Goal: Information Seeking & Learning: Check status

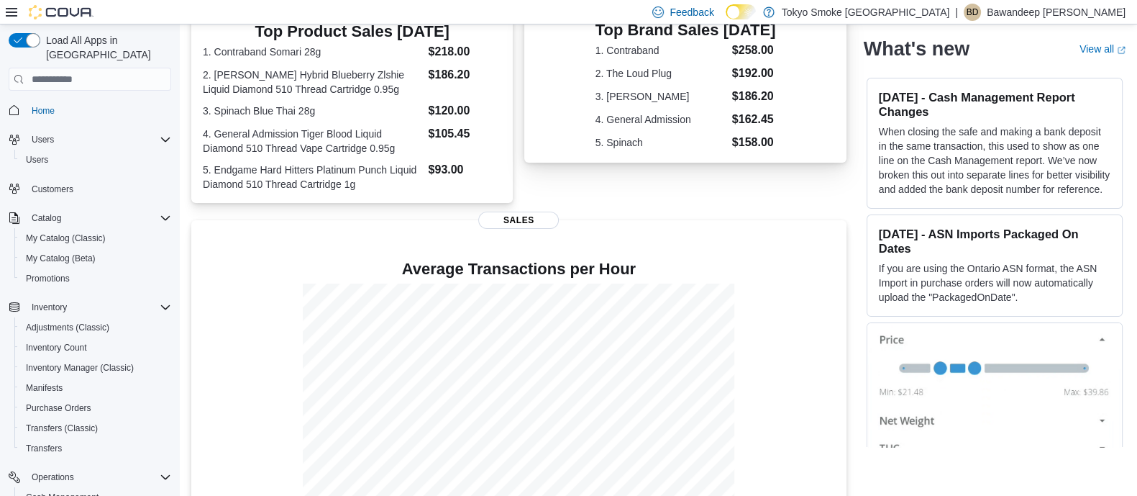
scroll to position [352, 0]
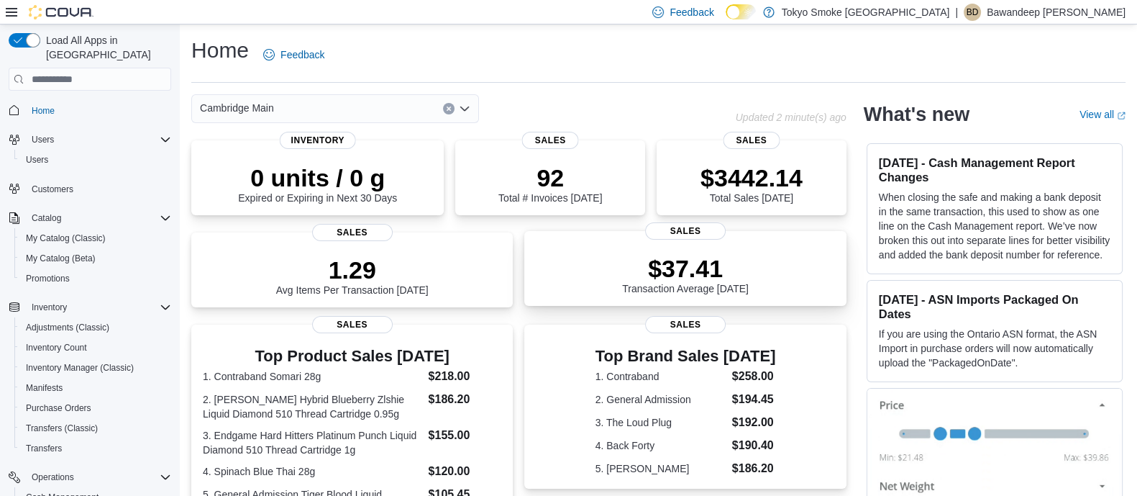
click at [567, 244] on div "$37.41 Transaction Average Today Sales" at bounding box center [684, 268] width 321 height 75
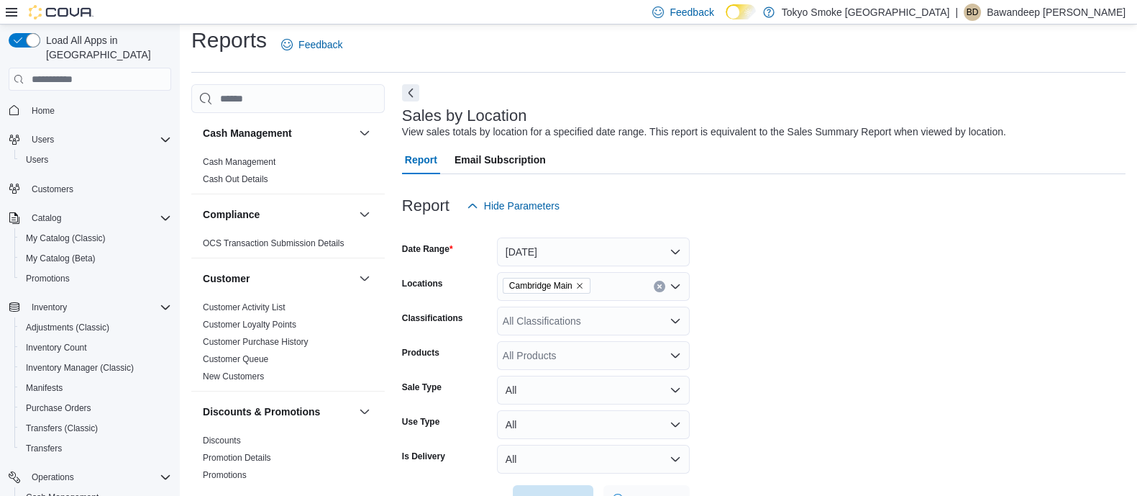
scroll to position [32, 0]
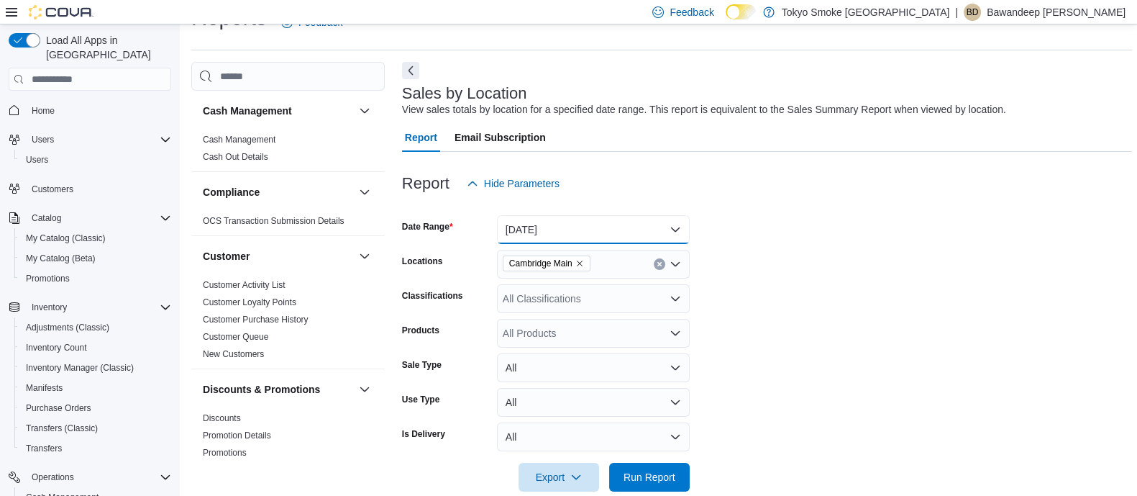
click at [593, 216] on button "[DATE]" at bounding box center [593, 229] width 193 height 29
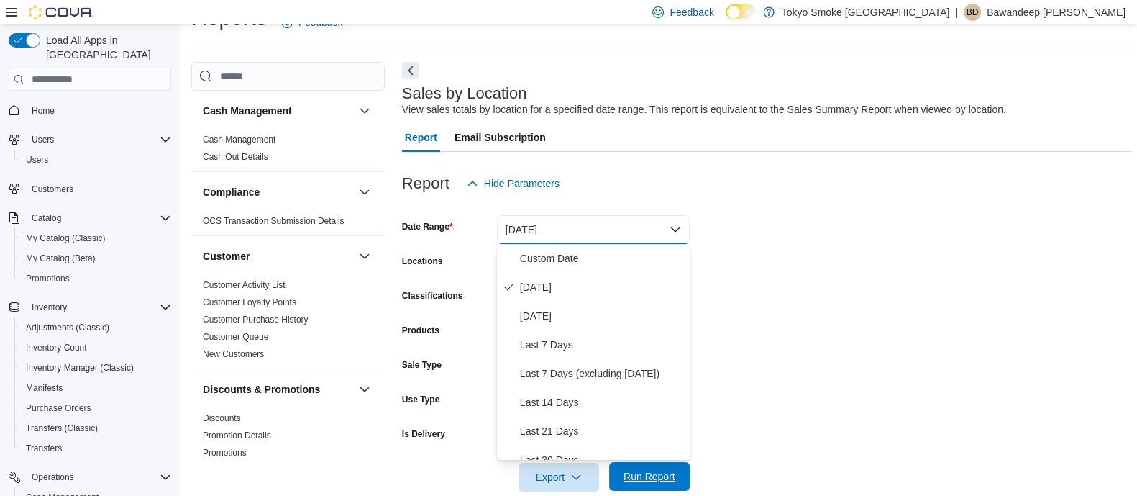
click at [676, 470] on span "Run Report" at bounding box center [649, 476] width 63 height 29
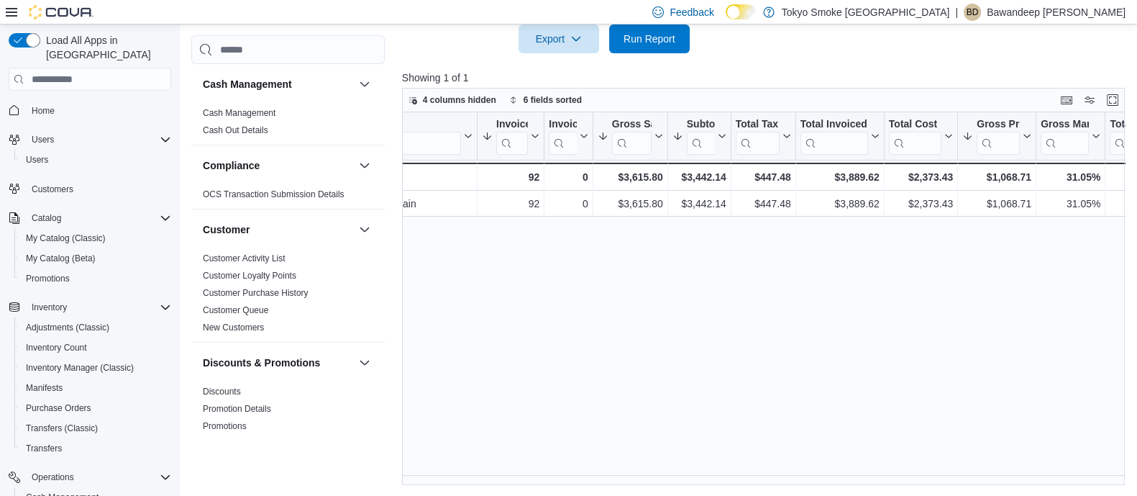
scroll to position [0, 101]
